Goal: Task Accomplishment & Management: Complete application form

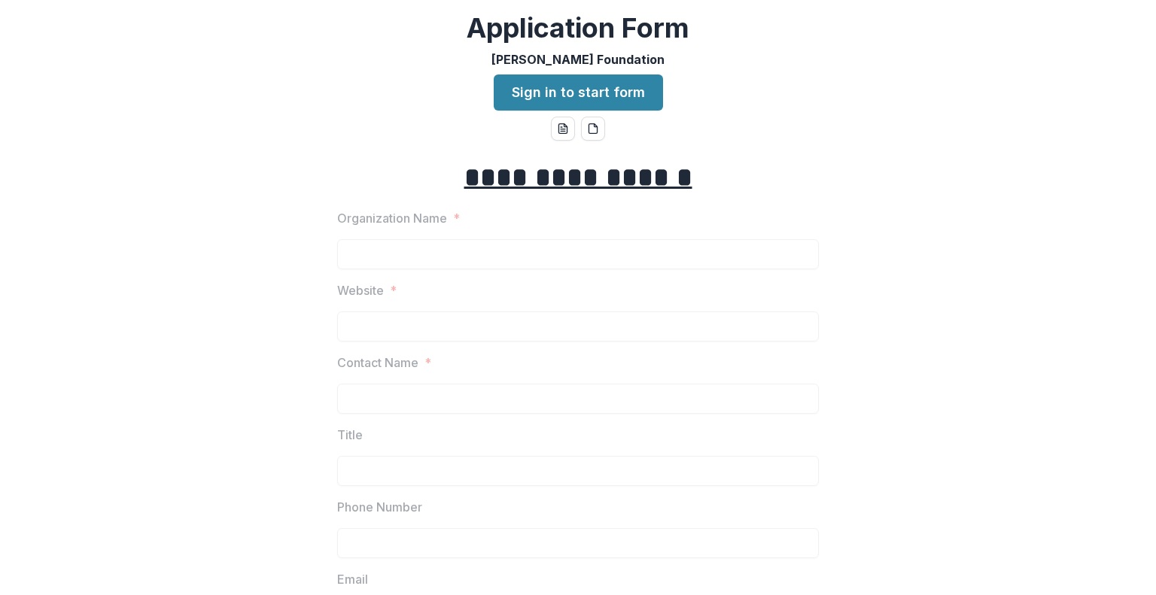
click at [533, 105] on link "Sign in to start form" at bounding box center [578, 93] width 169 height 36
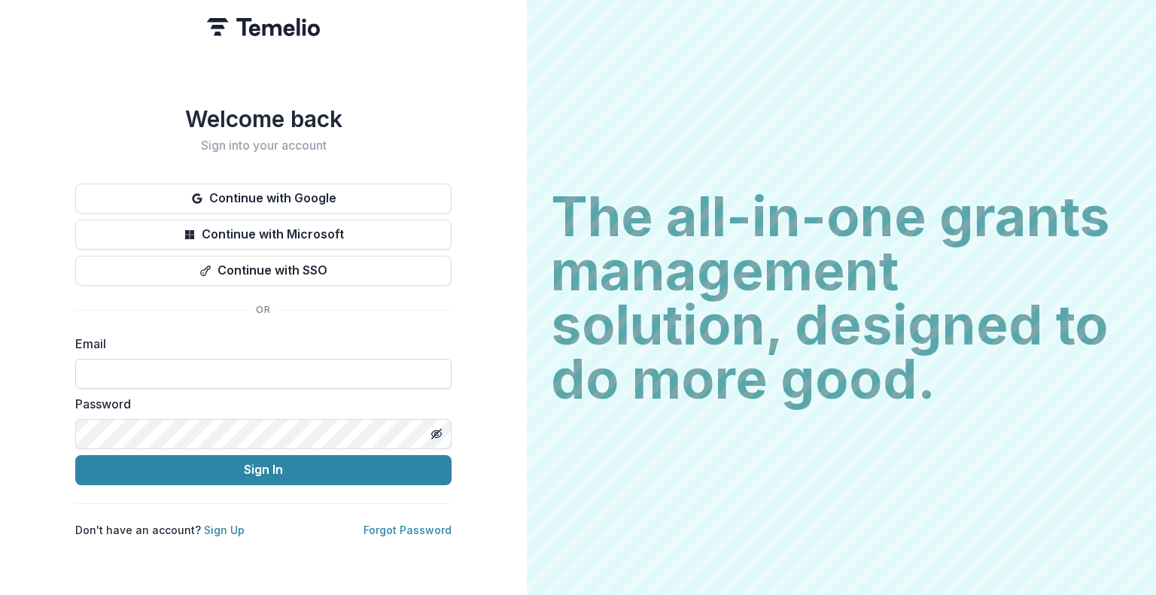
click at [187, 363] on input at bounding box center [263, 374] width 376 height 30
type input "**********"
click at [439, 429] on icon "Toggle password visibility" at bounding box center [437, 434] width 12 height 12
click at [73, 430] on div "**********" at bounding box center [263, 297] width 527 height 595
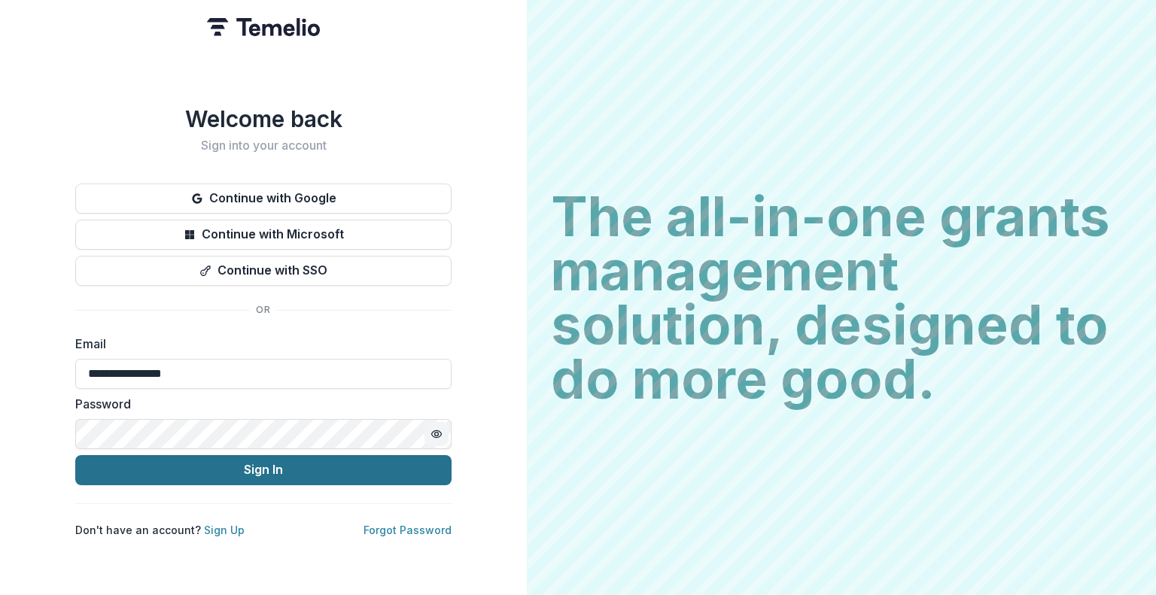
click at [409, 464] on button "Sign In" at bounding box center [263, 470] width 376 height 30
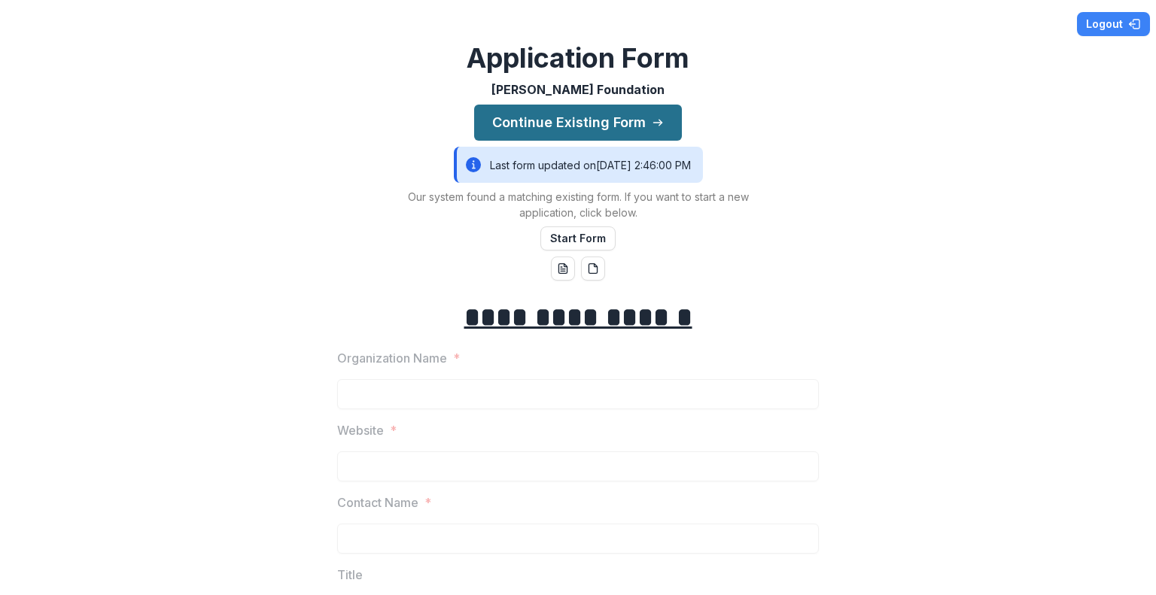
click at [632, 117] on button "Continue Existing Form" at bounding box center [578, 123] width 208 height 36
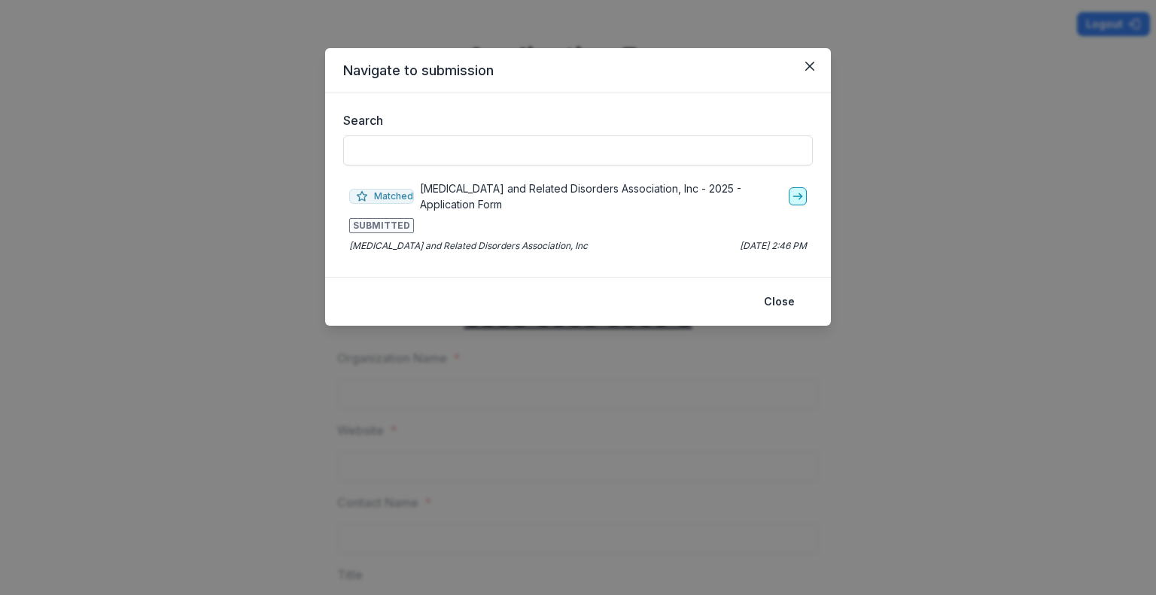
click at [799, 200] on icon "go-to" at bounding box center [798, 196] width 12 height 12
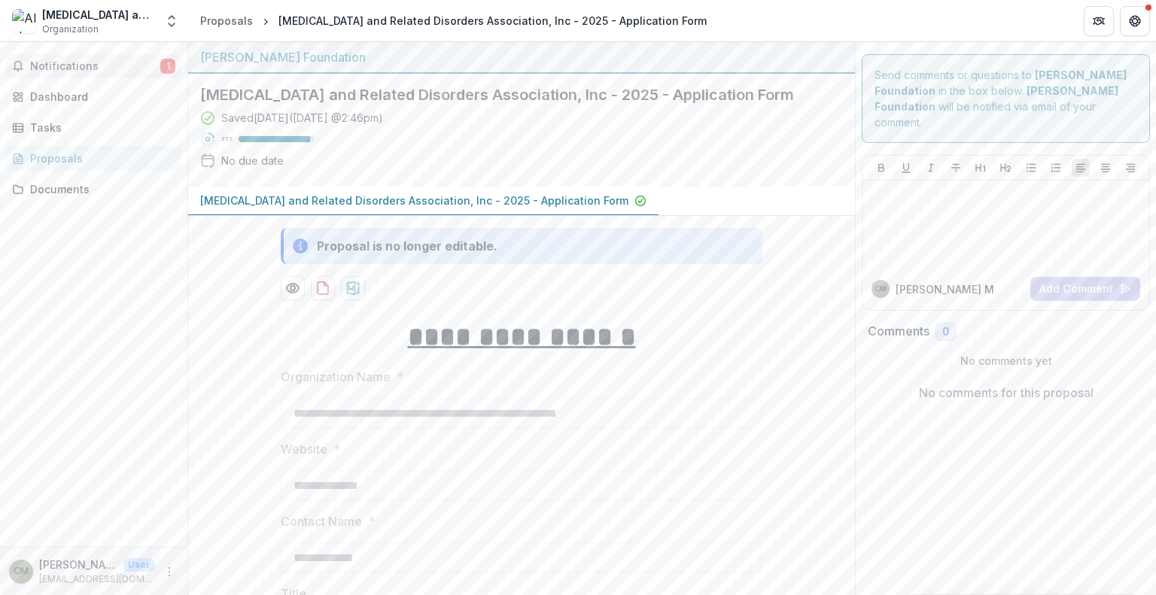
click at [83, 66] on span "Notifications" at bounding box center [95, 66] width 130 height 13
click at [613, 149] on div "Saved 7 days ago ( September 30, 2025 @ 2:46pm ) 95 % No due date" at bounding box center [509, 142] width 619 height 65
click at [316, 296] on icon "download-proposal" at bounding box center [322, 288] width 15 height 15
click at [169, 572] on icon "More" at bounding box center [169, 572] width 12 height 12
click at [214, 560] on button "Logout" at bounding box center [268, 564] width 161 height 25
